Goal: Information Seeking & Learning: Learn about a topic

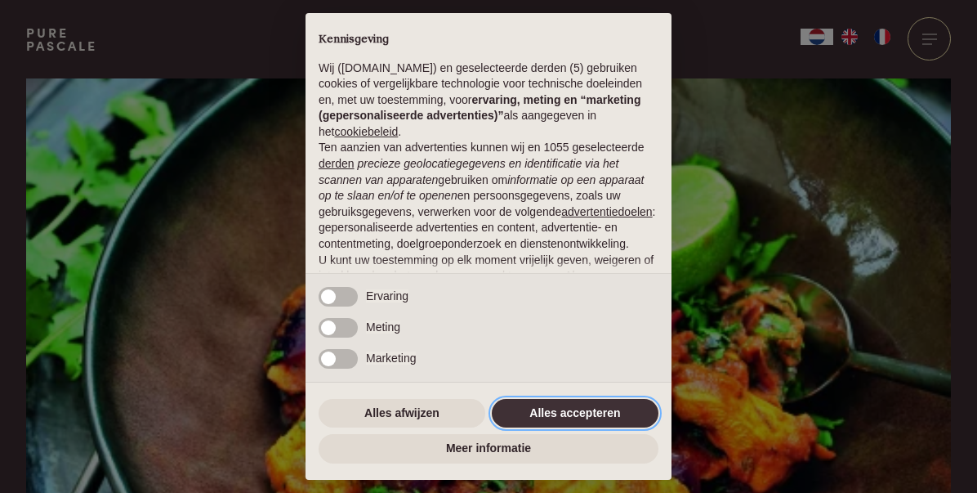
click at [571, 411] on button "Alles accepteren" at bounding box center [575, 413] width 167 height 29
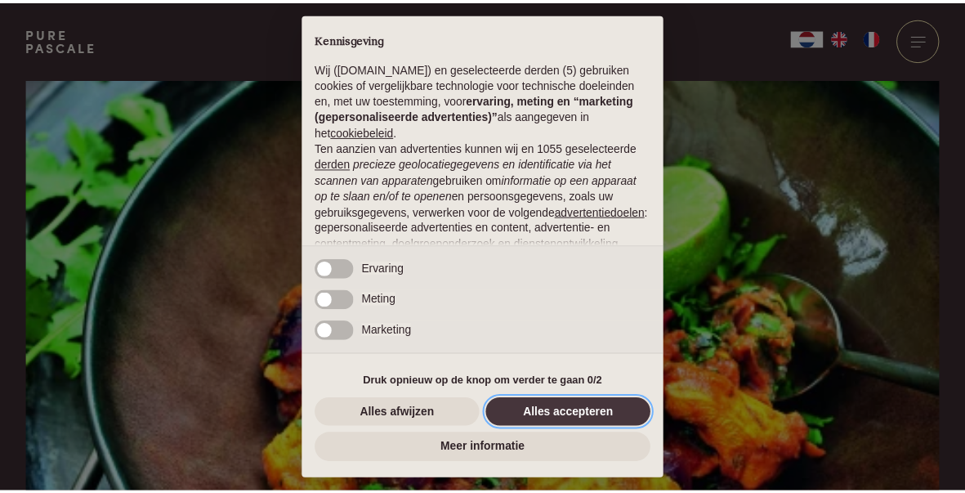
scroll to position [164, 0]
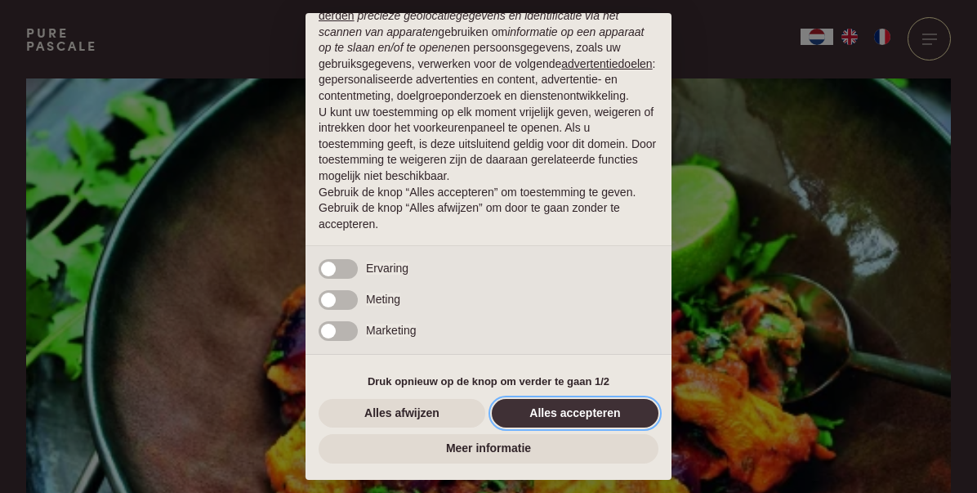
click at [587, 408] on button "Alles accepteren" at bounding box center [575, 413] width 167 height 29
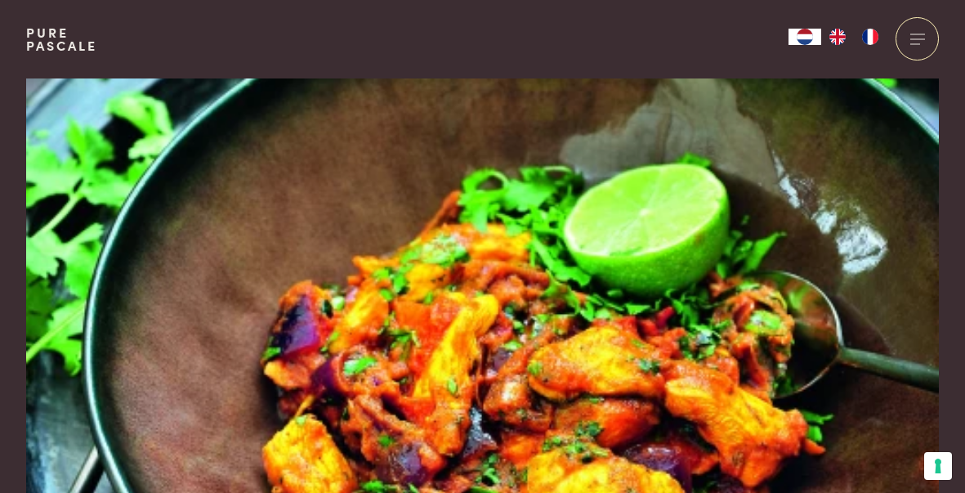
click at [38, 37] on link "Pure Pascale" at bounding box center [61, 39] width 71 height 26
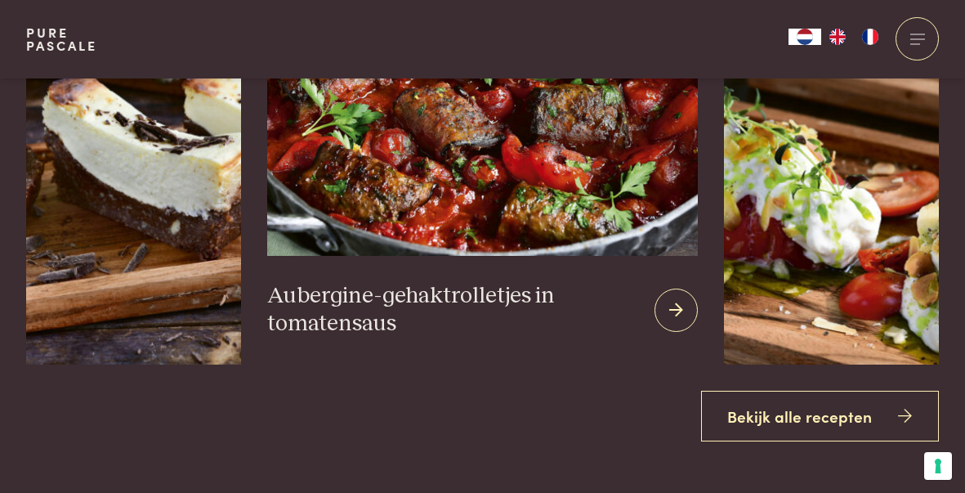
scroll to position [1716, 0]
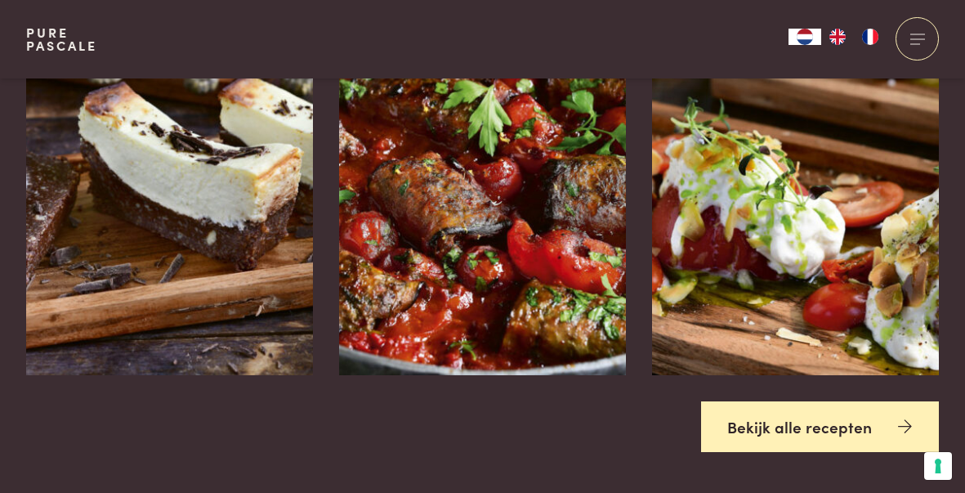
click at [748, 415] on link "Bekijk alle recepten" at bounding box center [820, 426] width 239 height 51
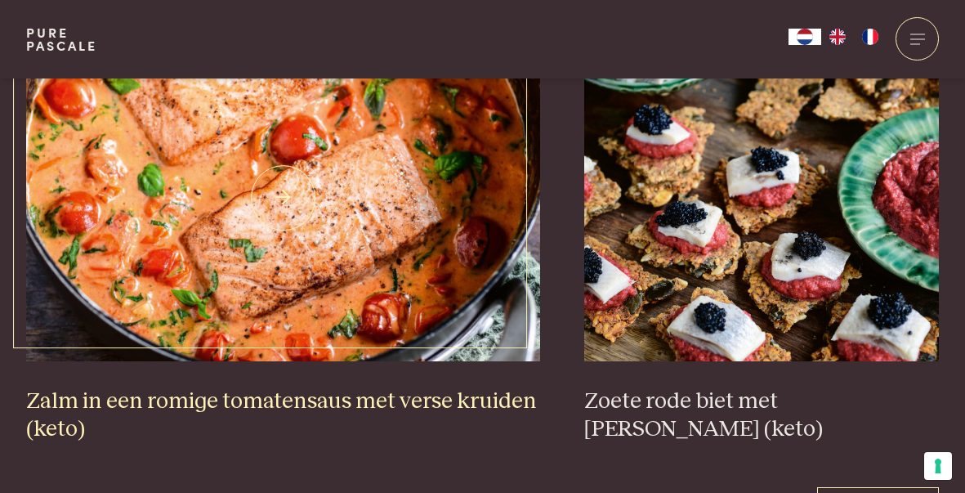
scroll to position [2860, 0]
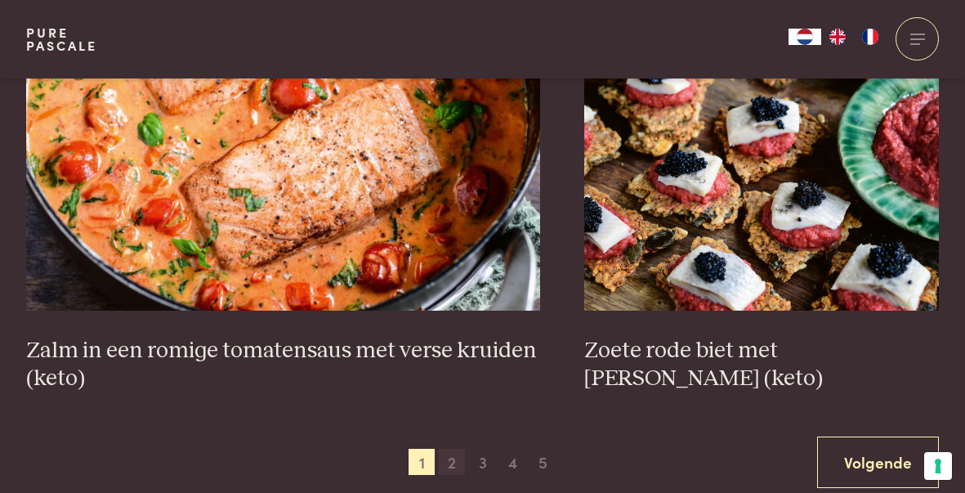
click at [449, 466] on span "2" at bounding box center [452, 462] width 26 height 26
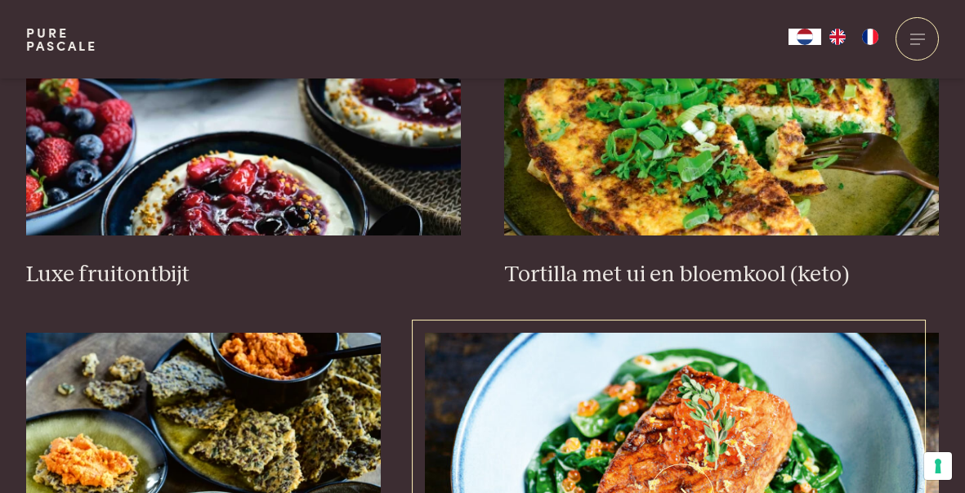
scroll to position [2033, 0]
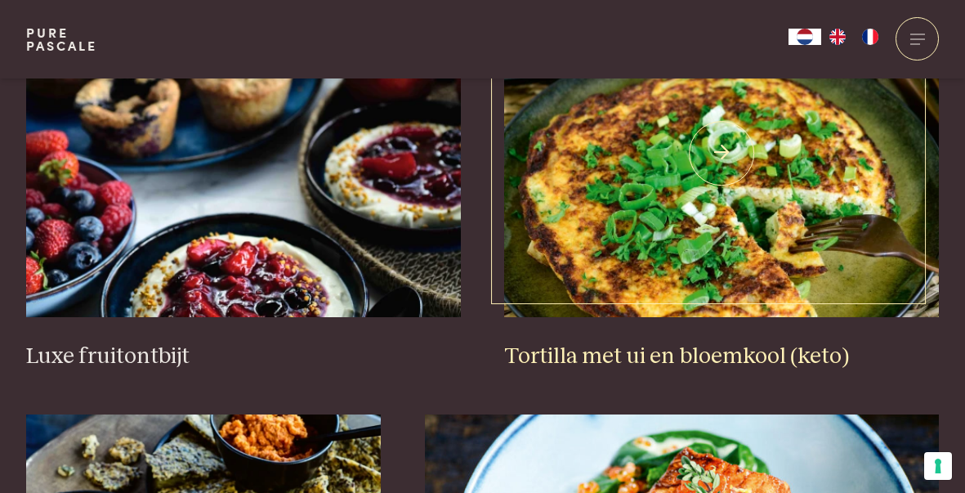
click at [588, 260] on img at bounding box center [721, 153] width 435 height 327
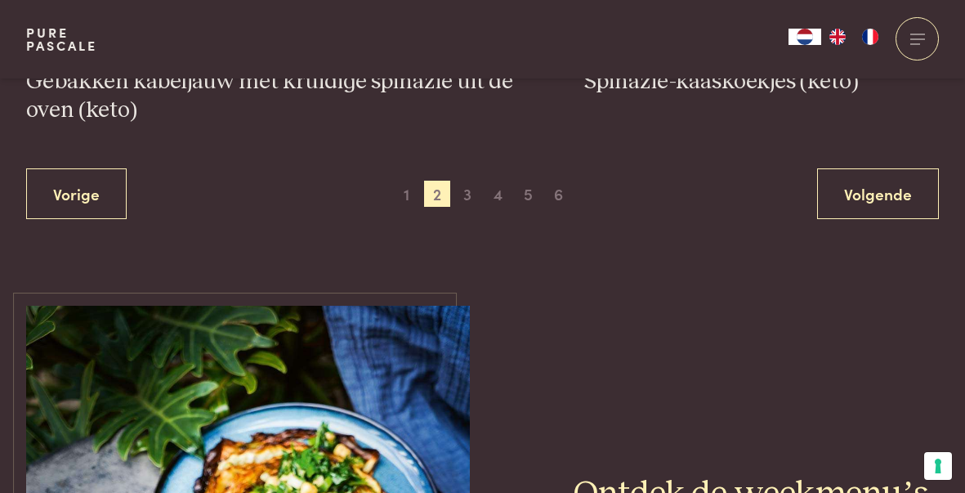
scroll to position [3177, 0]
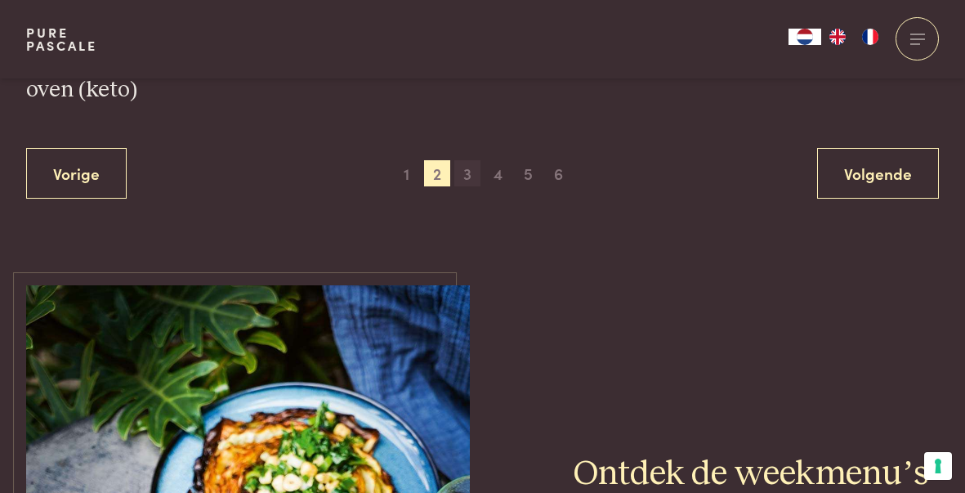
click at [469, 178] on span "3" at bounding box center [467, 173] width 26 height 26
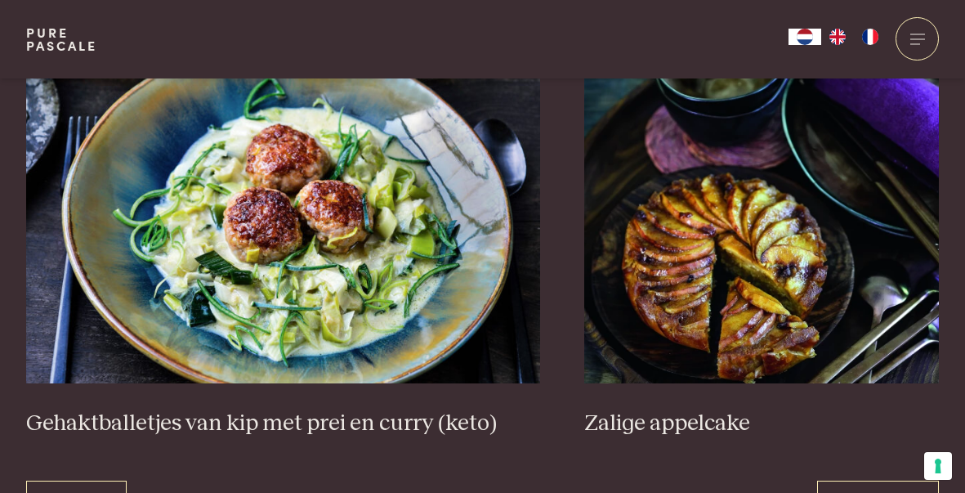
scroll to position [2932, 0]
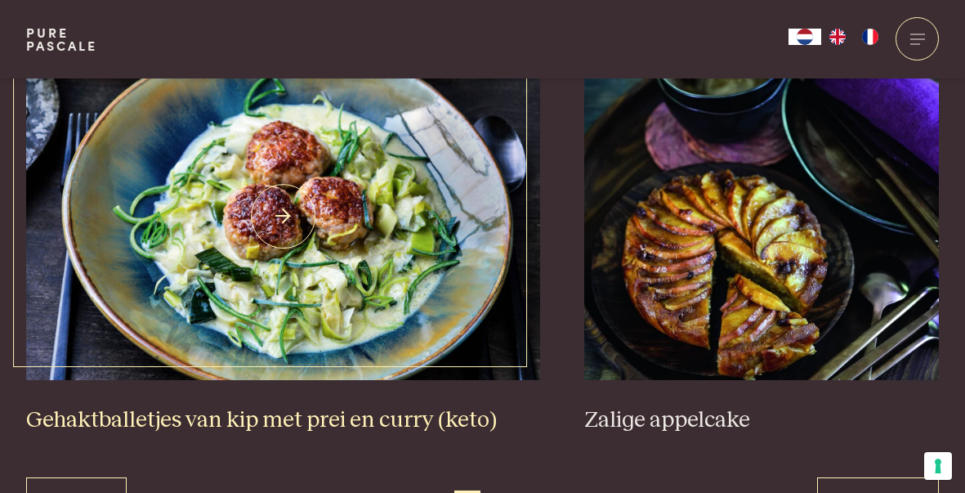
click at [401, 283] on img at bounding box center [283, 216] width 515 height 327
click at [401, 238] on img at bounding box center [283, 216] width 515 height 327
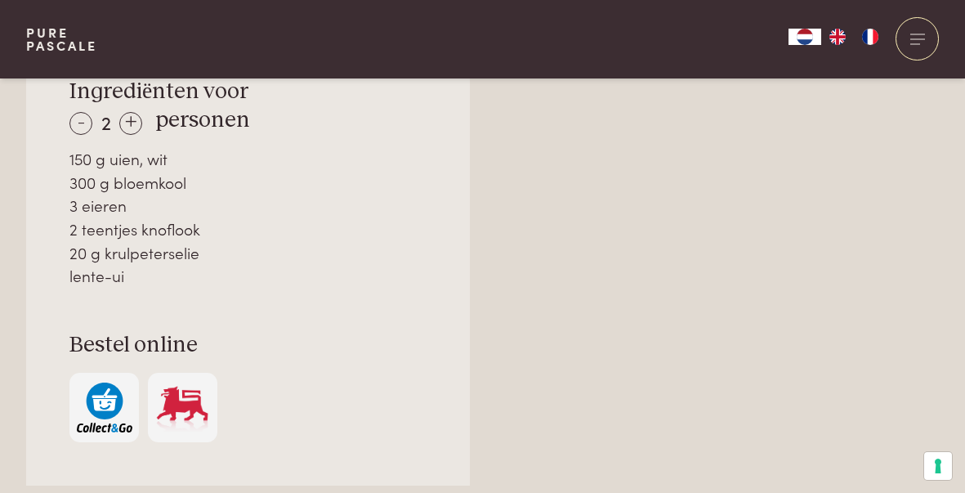
scroll to position [1307, 0]
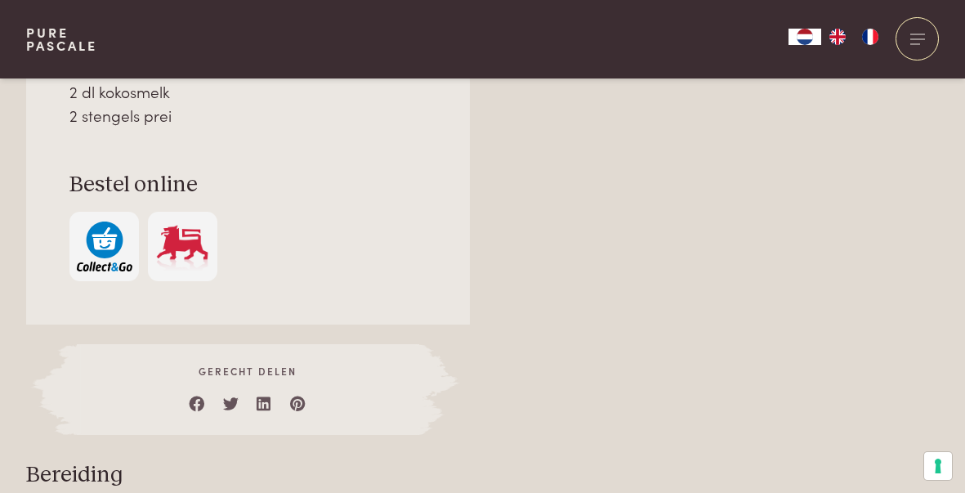
scroll to position [1307, 0]
